Goal: Task Accomplishment & Management: Use online tool/utility

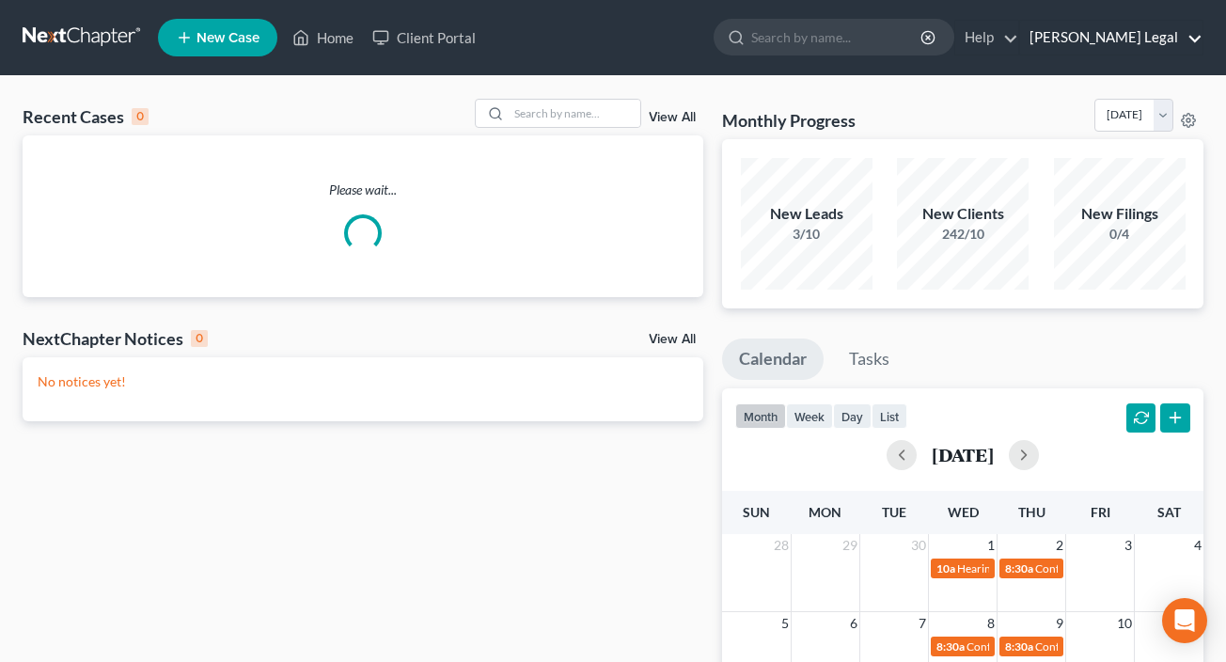
click at [1185, 40] on link "[PERSON_NAME] Legal" at bounding box center [1111, 38] width 182 height 34
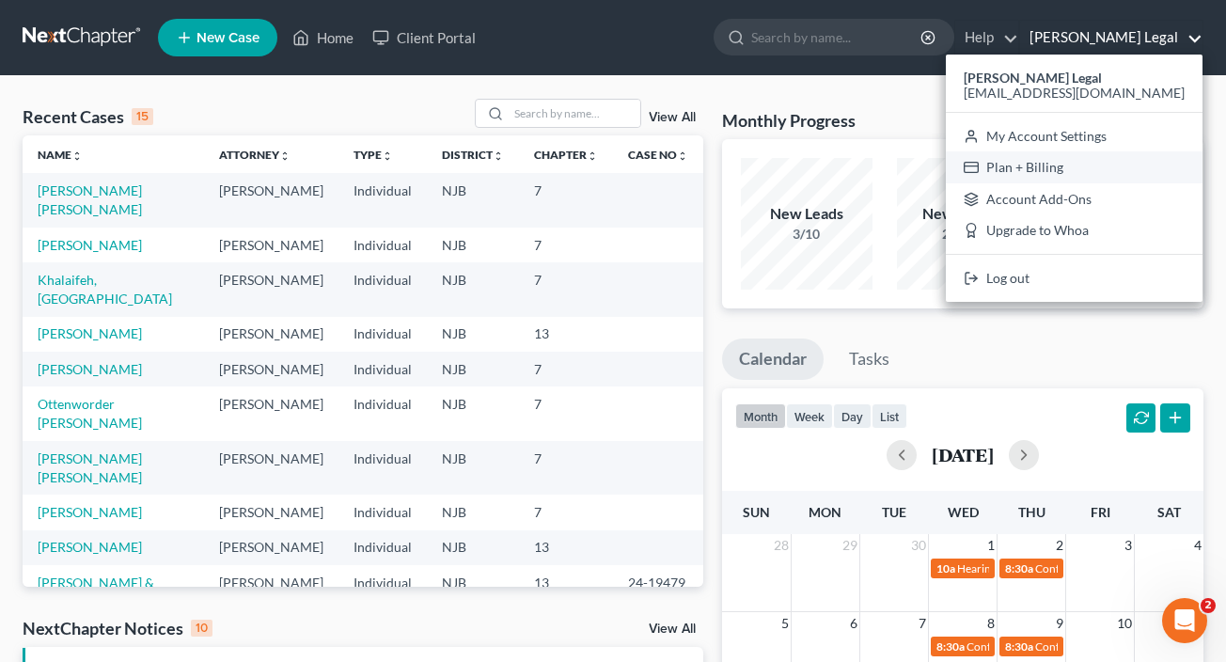
click at [1088, 169] on link "Plan + Billing" at bounding box center [1074, 167] width 257 height 32
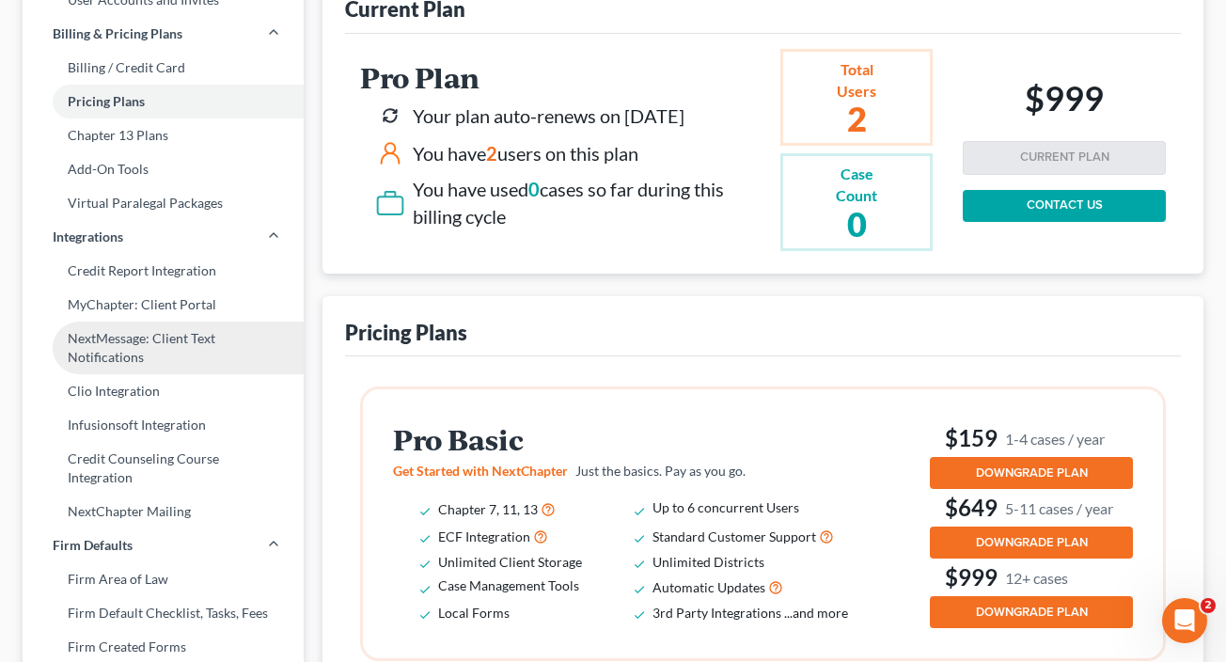
scroll to position [229, 0]
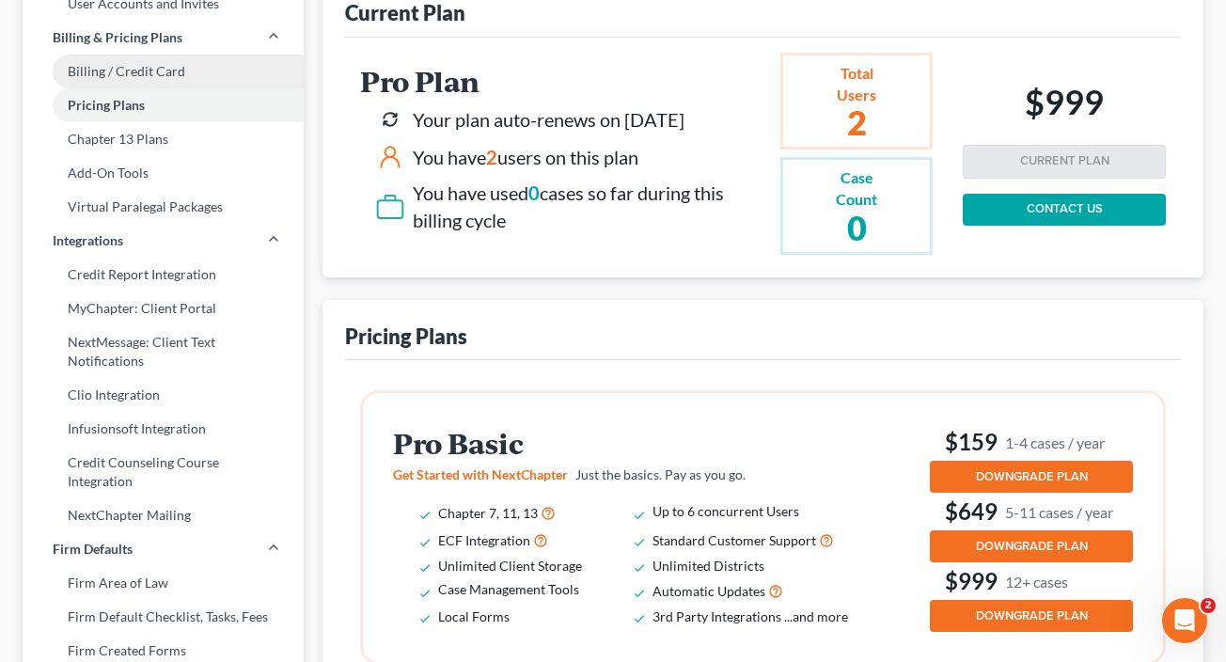
click at [131, 69] on link "Billing / Credit Card" at bounding box center [163, 72] width 281 height 34
select select "33"
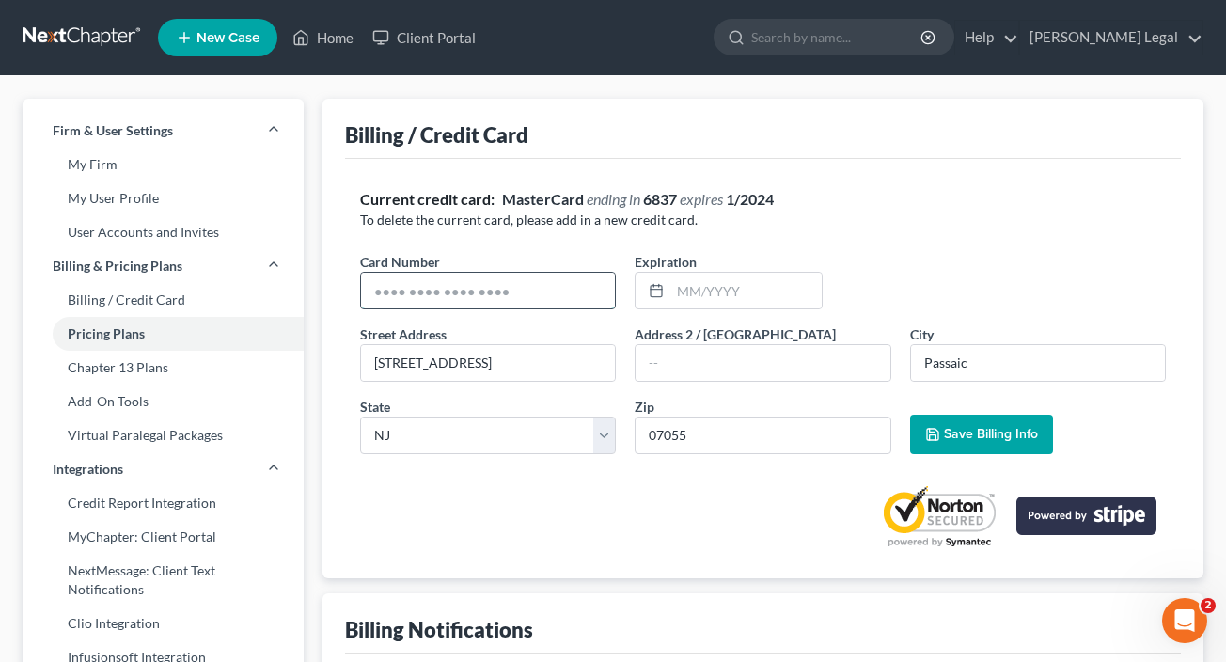
click at [579, 278] on input "text" at bounding box center [488, 291] width 254 height 36
type input "[CREDIT_CARD_NUMBER]"
type input "07/2029"
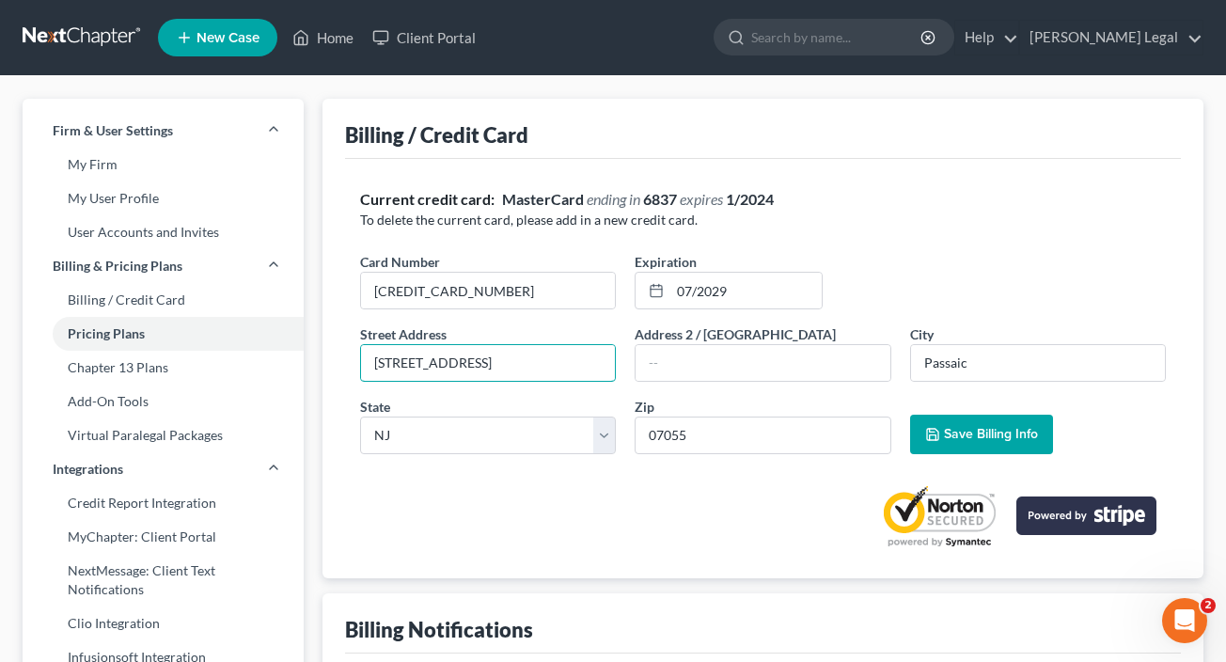
drag, startPoint x: 494, startPoint y: 361, endPoint x: 336, endPoint y: 356, distance: 158.1
type input "[STREET_ADDRESS]"
type input "Mahwah"
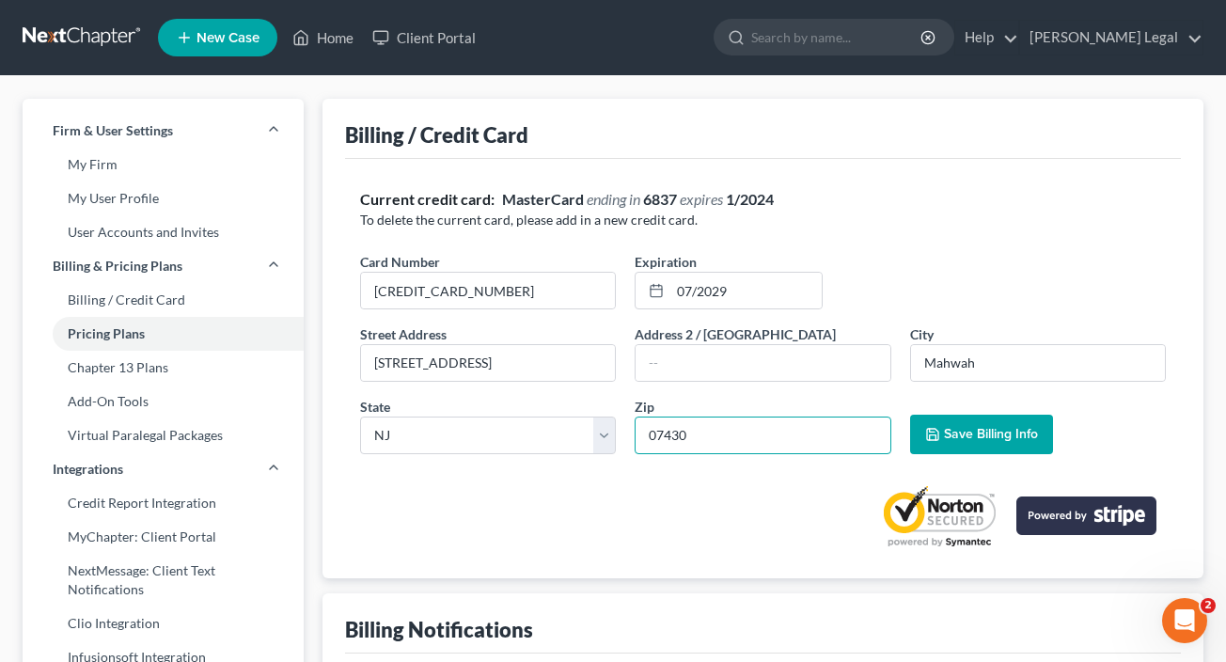
type input "07430"
click at [984, 445] on button "Save Billing Info" at bounding box center [981, 434] width 143 height 39
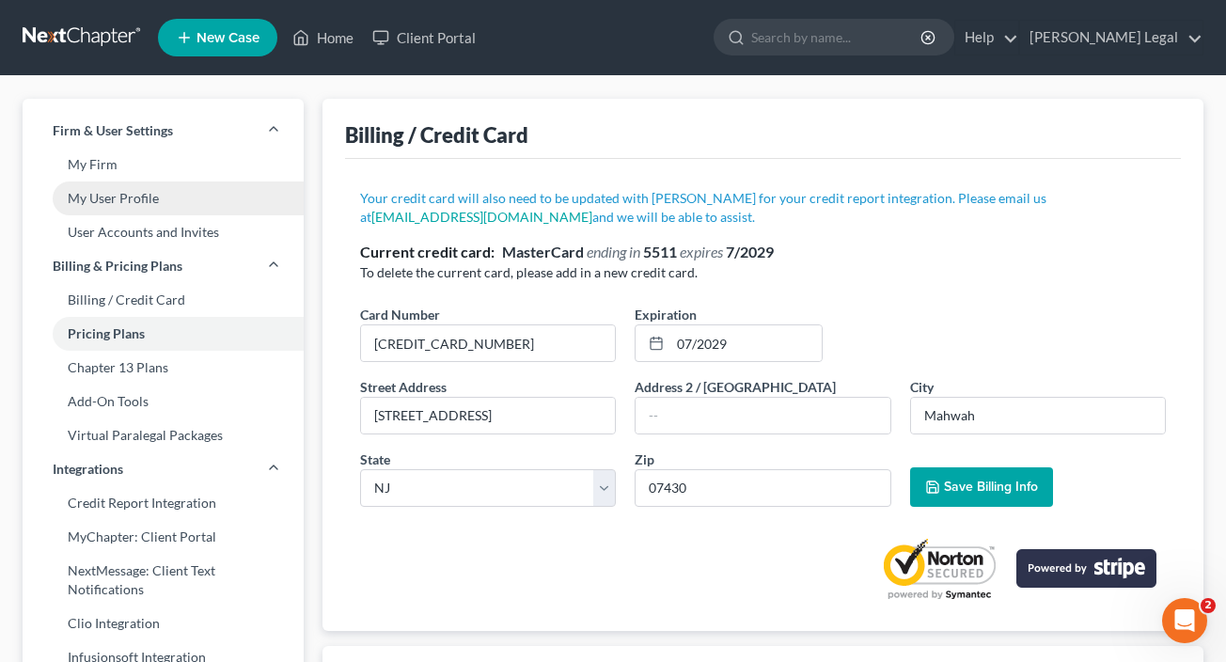
click at [135, 202] on link "My User Profile" at bounding box center [163, 198] width 281 height 34
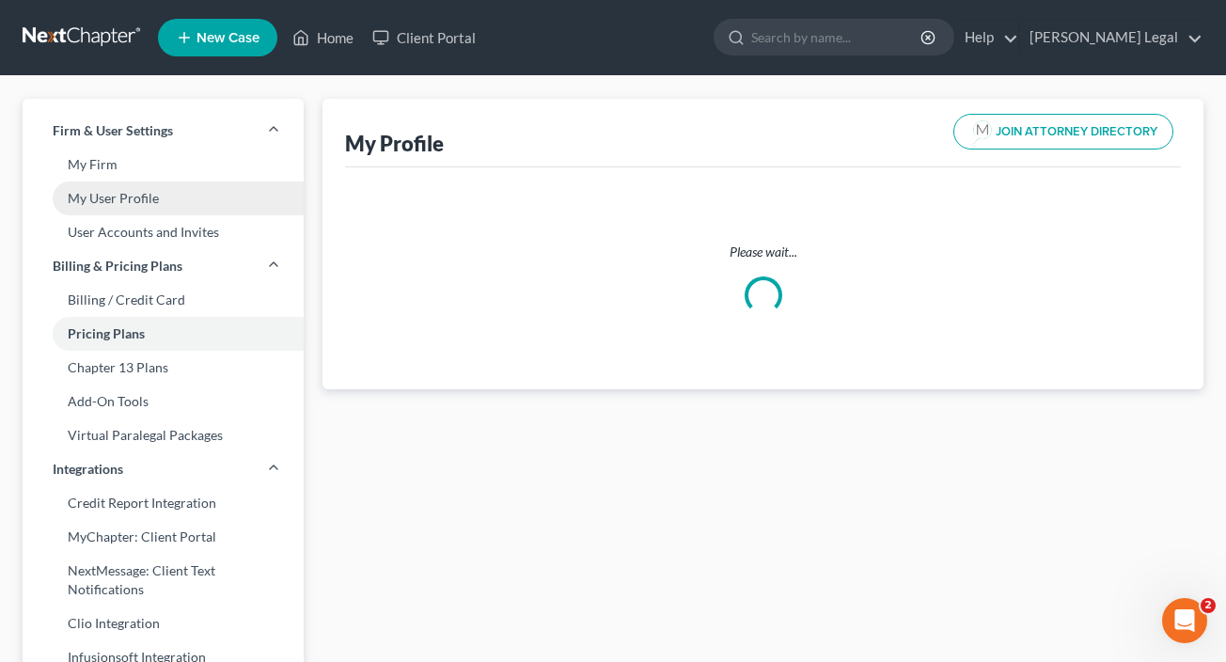
select select "33"
select select "51"
select select "attorney"
select select "0"
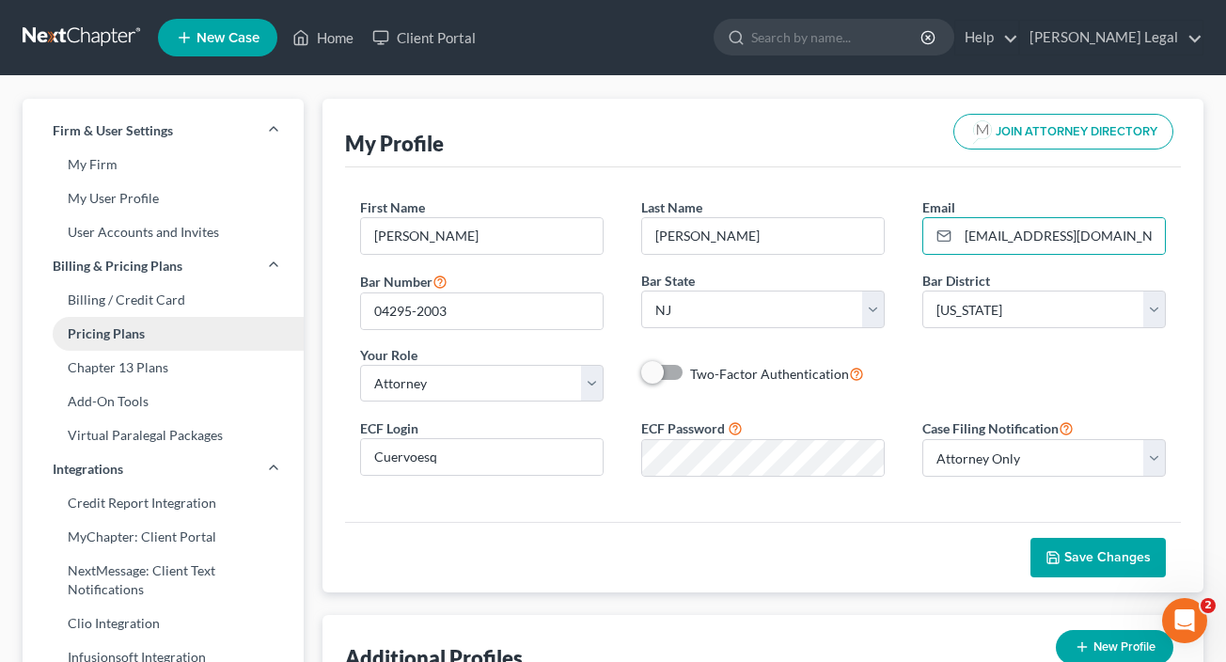
scroll to position [4, 0]
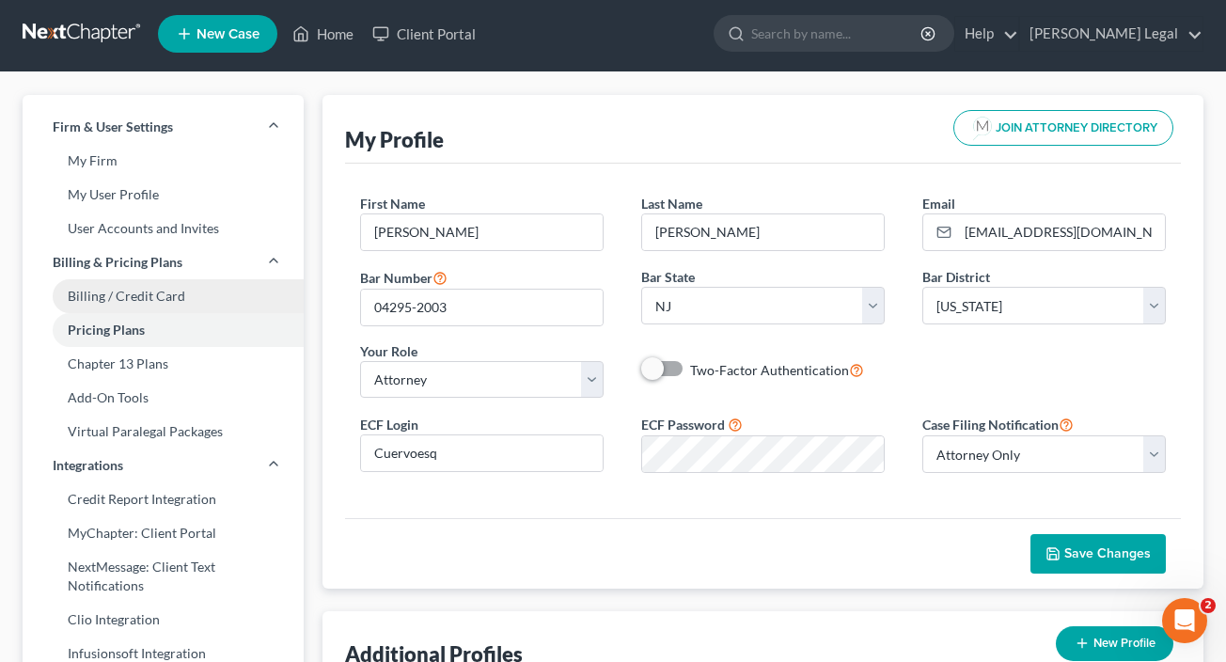
click at [128, 296] on link "Billing / Credit Card" at bounding box center [163, 296] width 281 height 34
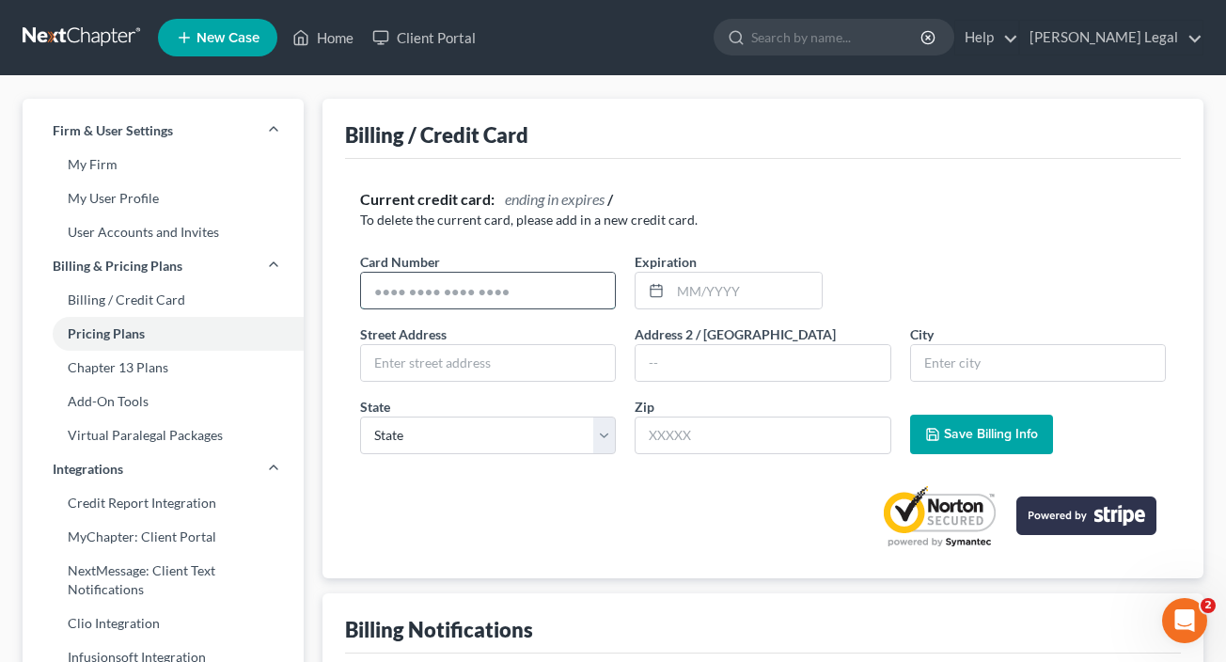
scroll to position [4, 0]
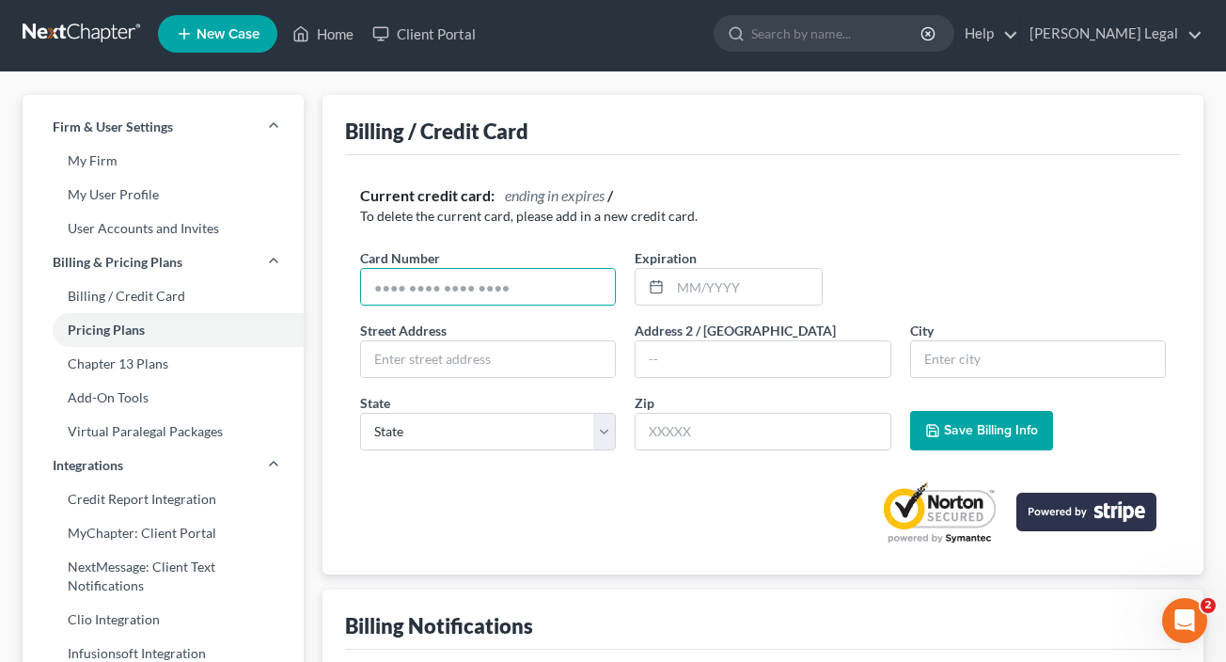
click at [547, 217] on p "To delete the current card, please add in a new credit card." at bounding box center [763, 216] width 806 height 19
click at [420, 290] on input "text" at bounding box center [488, 287] width 254 height 36
click at [420, 289] on input "text" at bounding box center [488, 287] width 254 height 36
click at [572, 285] on input "text" at bounding box center [488, 287] width 254 height 36
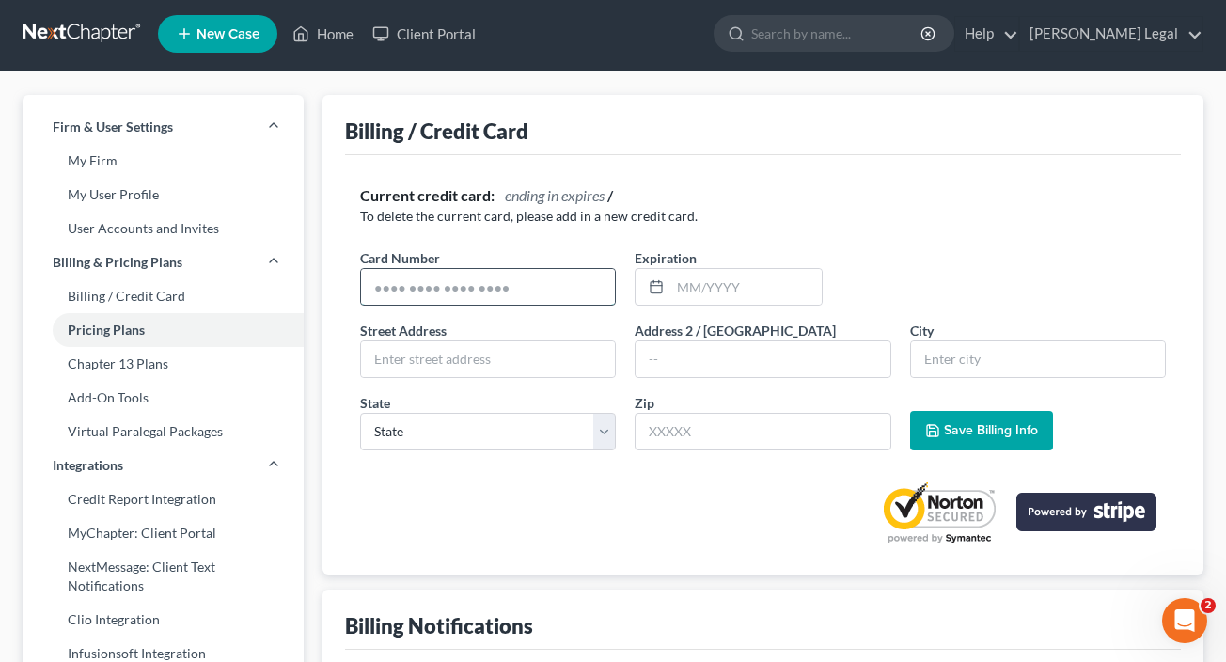
click at [589, 288] on input "text" at bounding box center [488, 287] width 254 height 36
type input "[CREDIT_CARD_NUMBER]"
click at [676, 513] on div at bounding box center [763, 504] width 806 height 79
click at [124, 395] on link "Add-On Tools" at bounding box center [163, 398] width 281 height 34
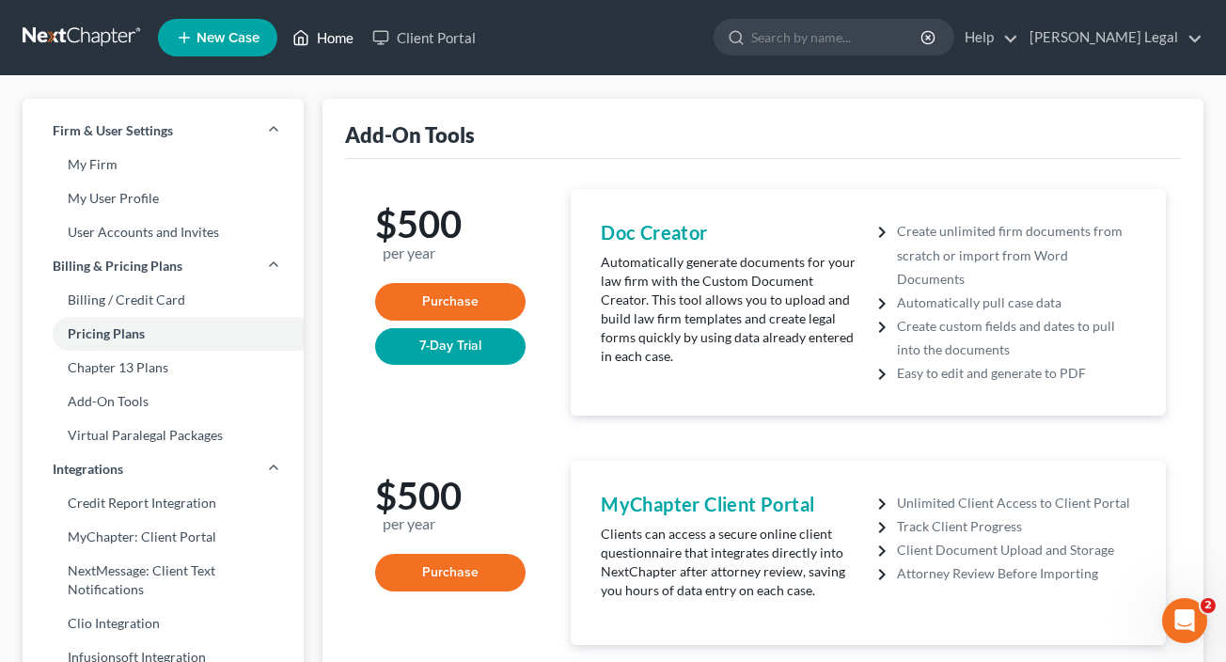
click at [331, 43] on link "Home" at bounding box center [323, 38] width 80 height 34
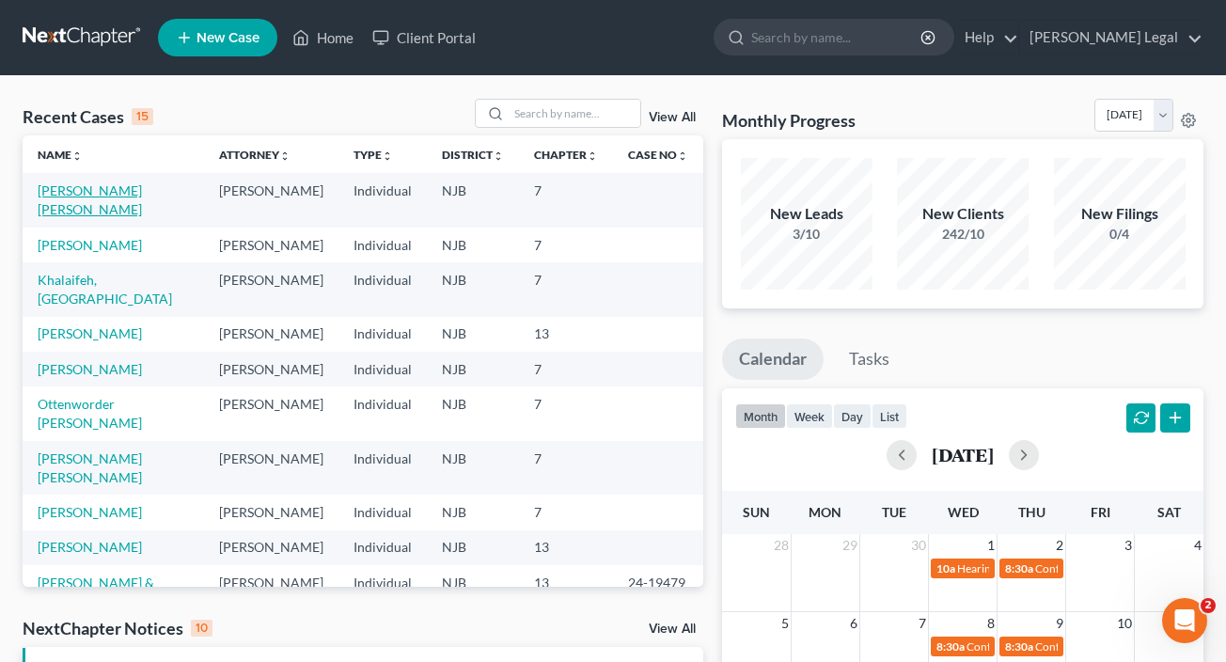
click at [126, 193] on link "[PERSON_NAME] [PERSON_NAME]" at bounding box center [90, 199] width 104 height 35
select select "11"
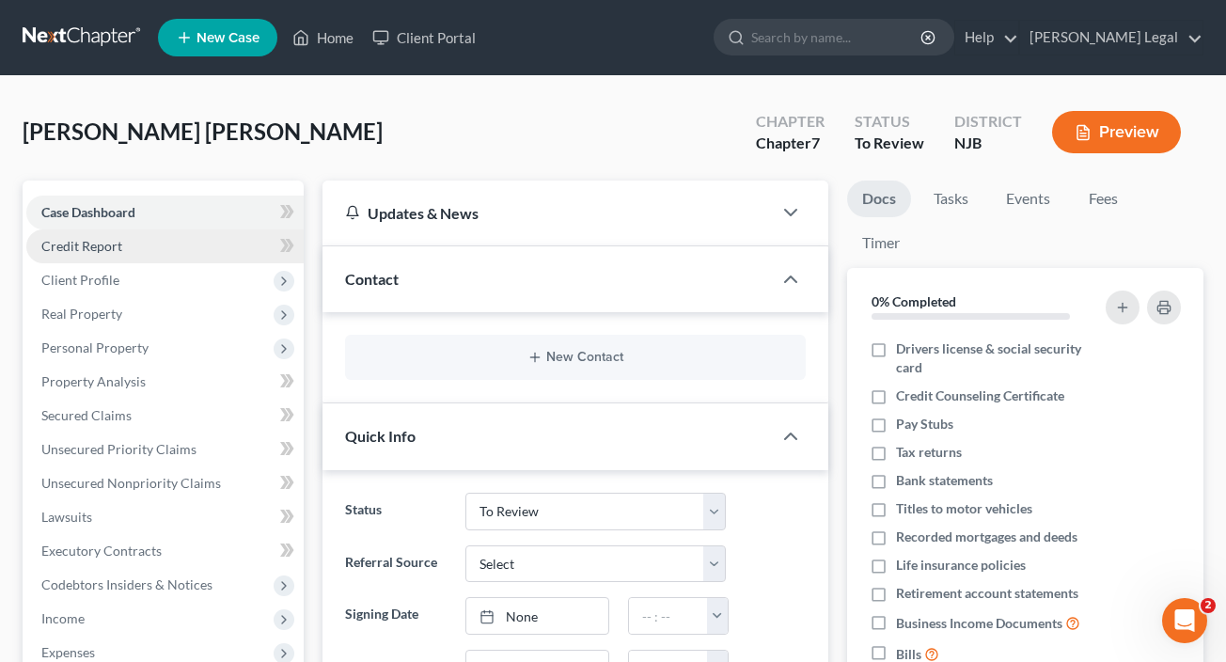
click at [102, 242] on span "Credit Report" at bounding box center [81, 246] width 81 height 16
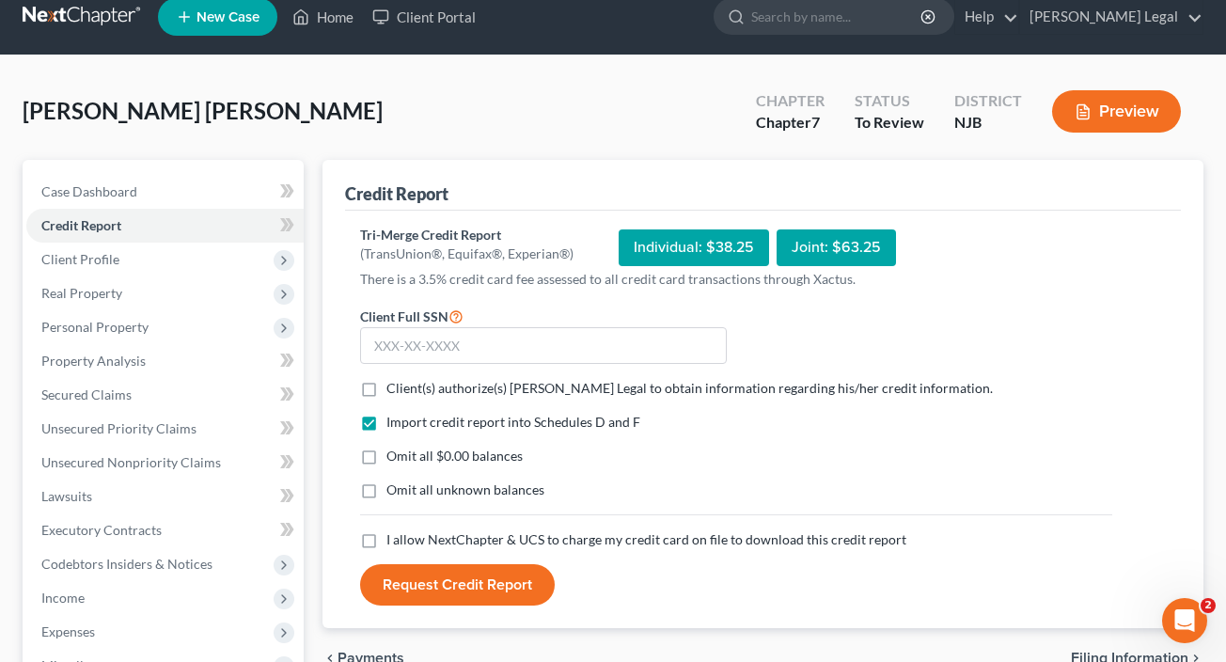
scroll to position [53, 0]
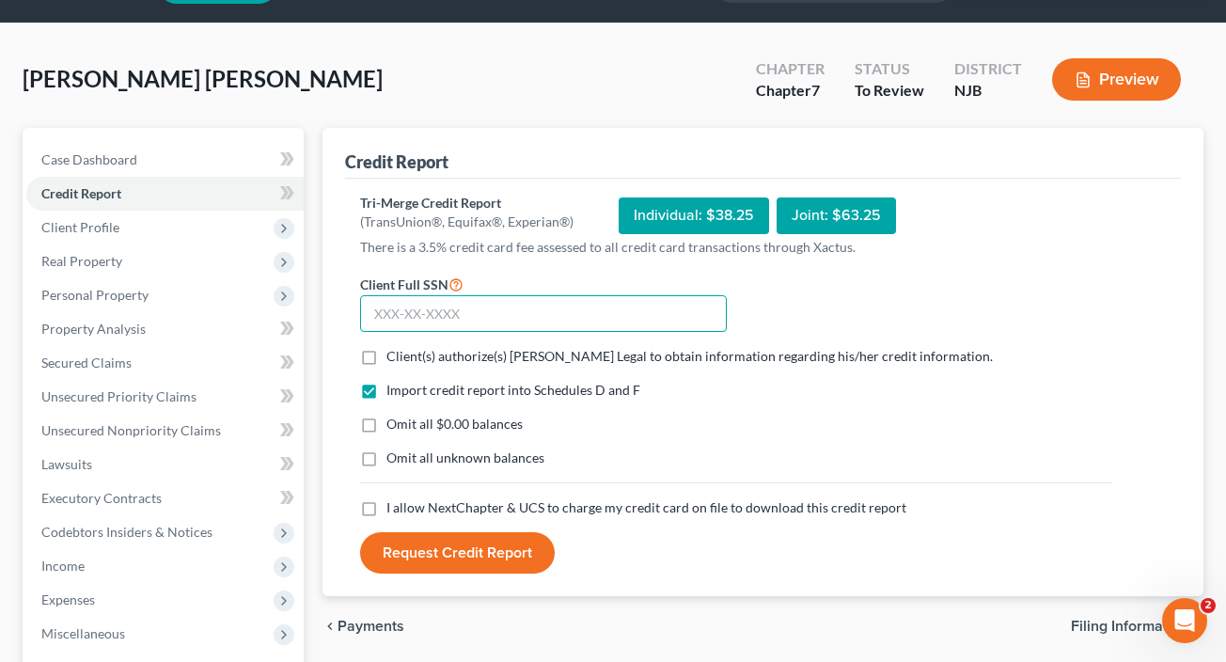
click at [399, 304] on input "text" at bounding box center [543, 314] width 367 height 38
click at [379, 308] on input "text" at bounding box center [543, 314] width 367 height 38
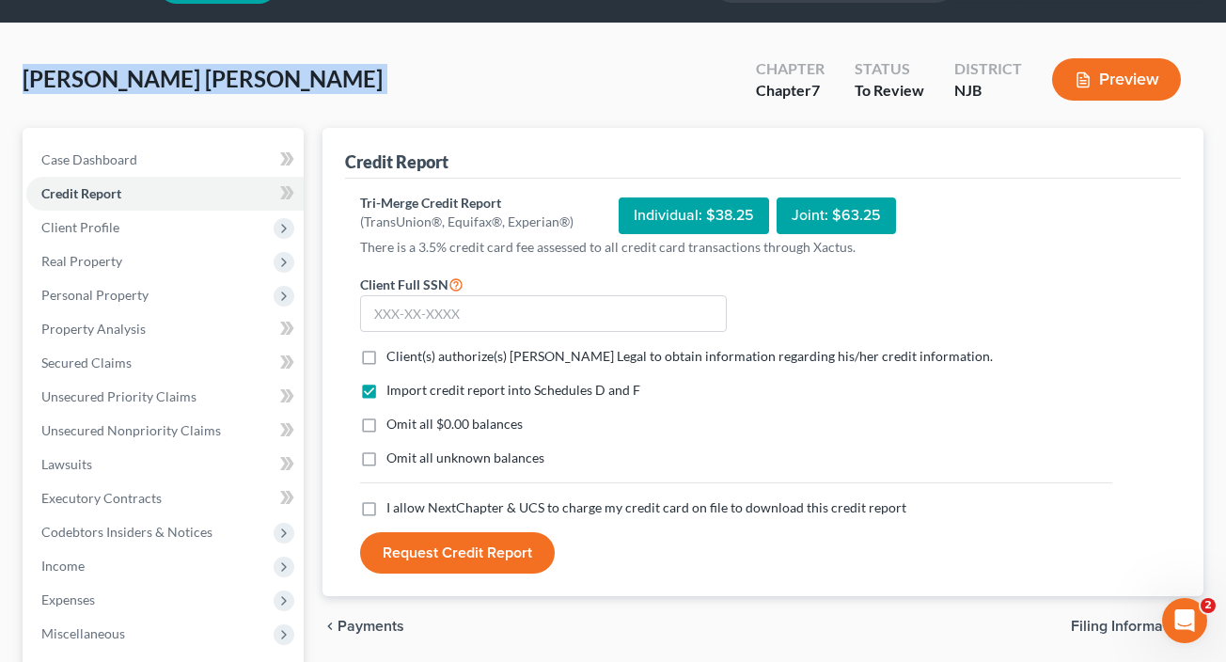
drag, startPoint x: 585, startPoint y: 42, endPoint x: 423, endPoint y: 35, distance: 161.9
click at [423, 35] on div "[PERSON_NAME] [PERSON_NAME] Upgraded Chapter Chapter 7 Status To Review Distric…" at bounding box center [613, 469] width 1226 height 890
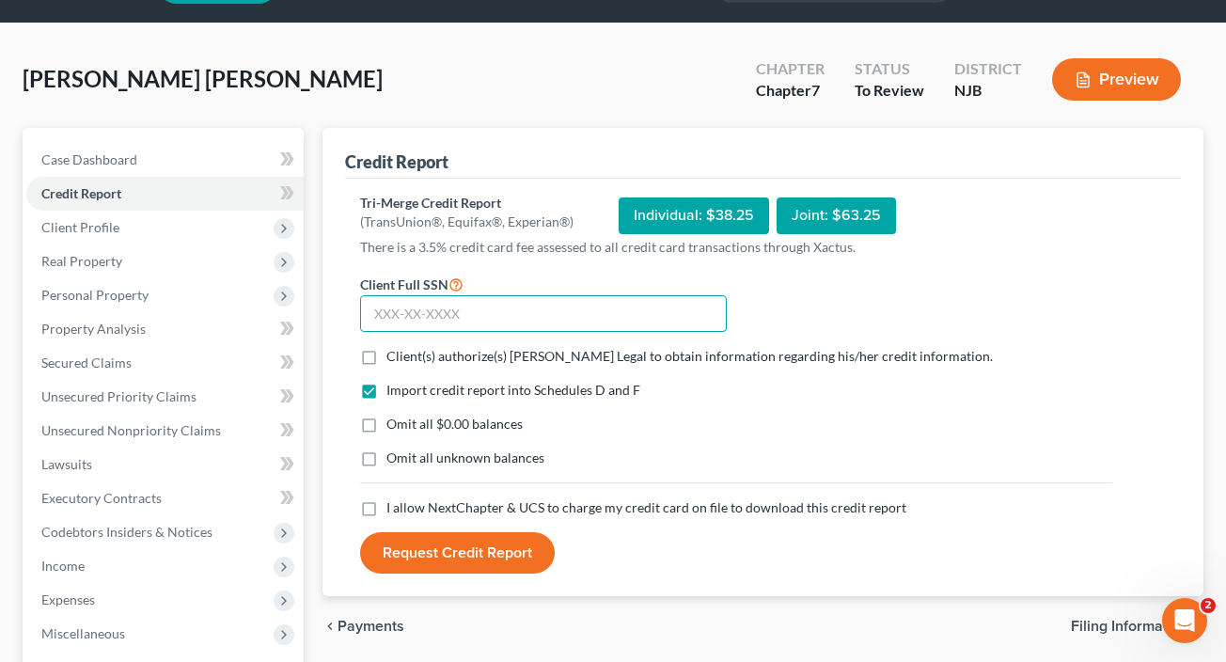
click at [371, 314] on input "text" at bounding box center [543, 314] width 367 height 38
type input "866-52-6686"
click at [386, 509] on label "I allow NextChapter & UCS to charge my credit card on file to download this cre…" at bounding box center [646, 507] width 520 height 19
click at [394, 509] on input "I allow NextChapter & UCS to charge my credit card on file to download this cre…" at bounding box center [400, 504] width 12 height 12
checkbox input "true"
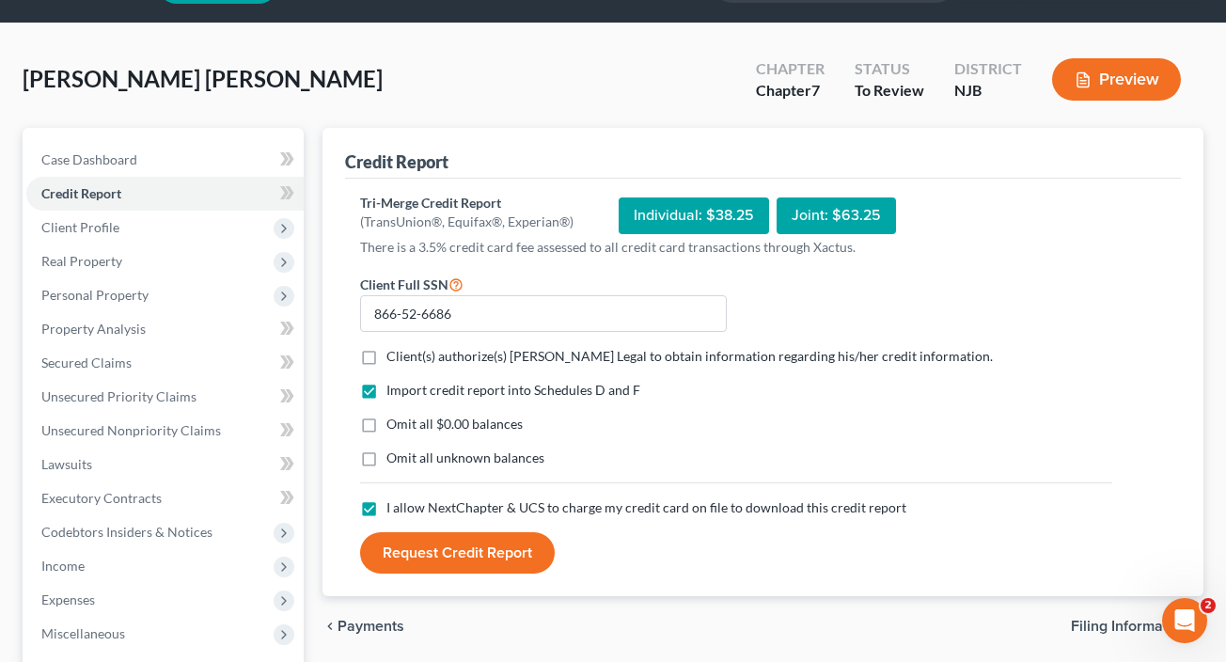
click at [493, 568] on button "Request Credit Report" at bounding box center [457, 552] width 195 height 41
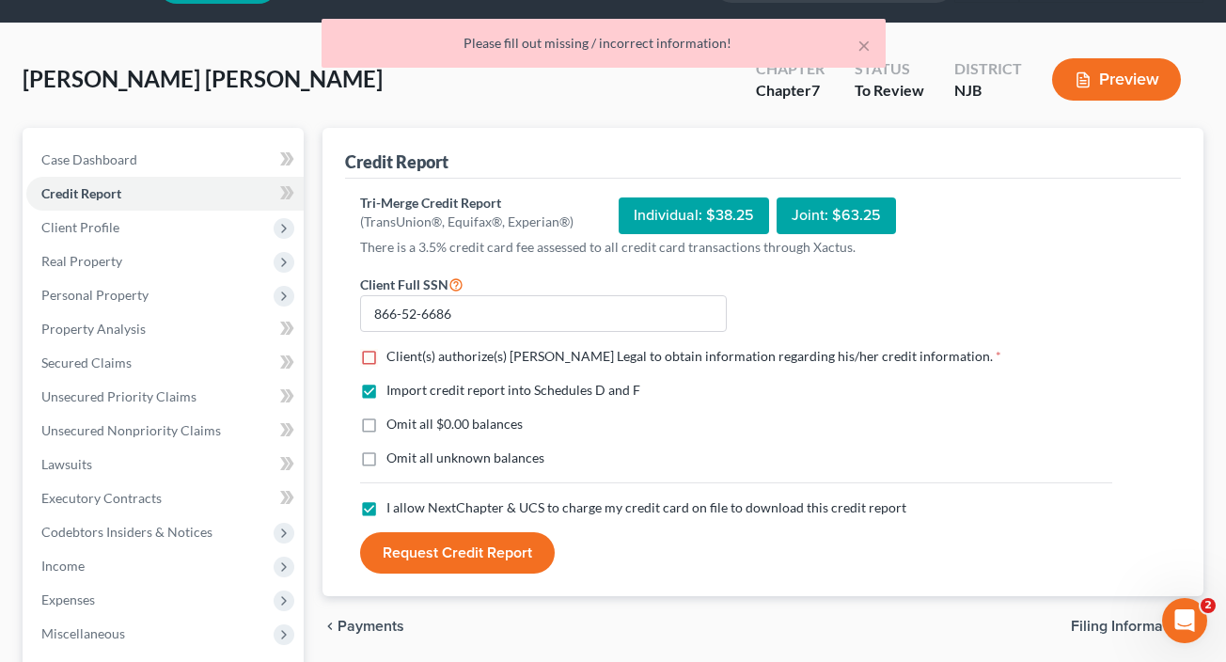
click at [386, 353] on label "Client(s) authorize(s) [PERSON_NAME] Legal to obtain information regarding his/…" at bounding box center [693, 356] width 615 height 19
click at [394, 353] on input "Client(s) authorize(s) [PERSON_NAME] Legal to obtain information regarding his/…" at bounding box center [400, 353] width 12 height 12
checkbox input "true"
click at [467, 545] on button "Request Credit Report" at bounding box center [457, 552] width 195 height 41
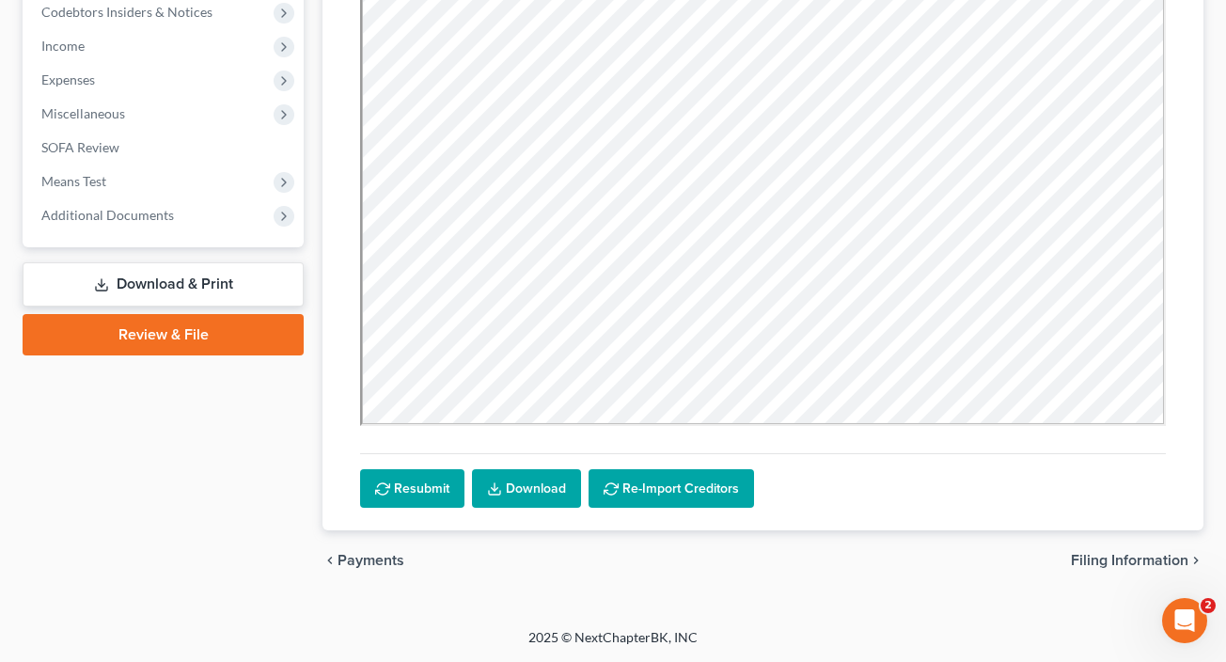
scroll to position [203, 0]
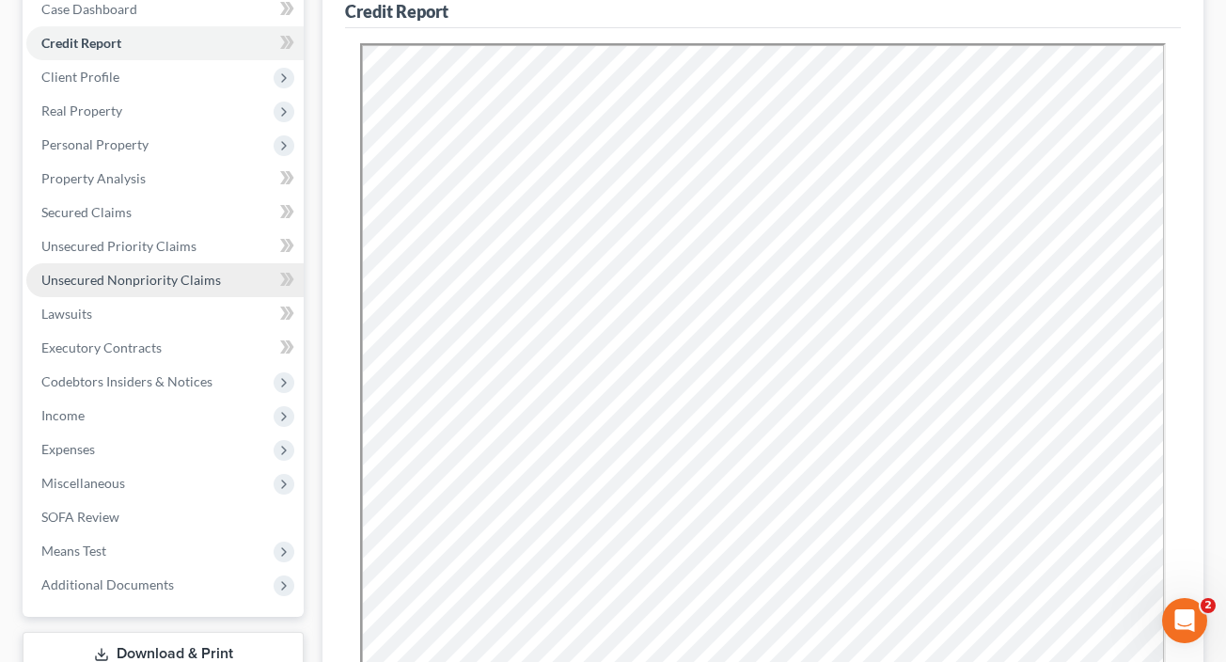
click at [102, 277] on span "Unsecured Nonpriority Claims" at bounding box center [131, 280] width 180 height 16
